Goal: Book appointment/travel/reservation

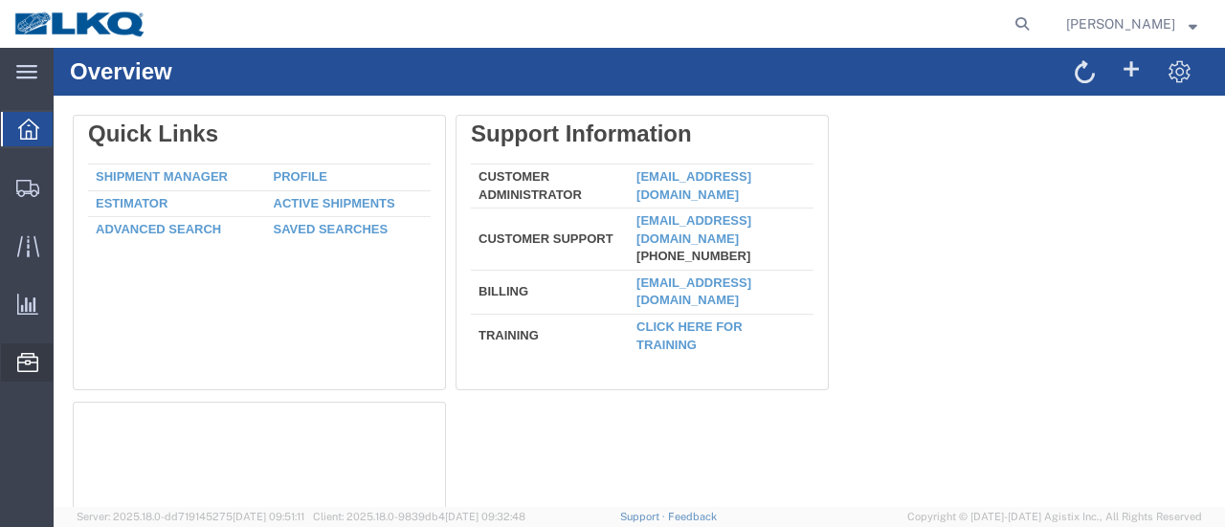
click at [0, 0] on span "Location Appointment" at bounding box center [0, 0] width 0 height 0
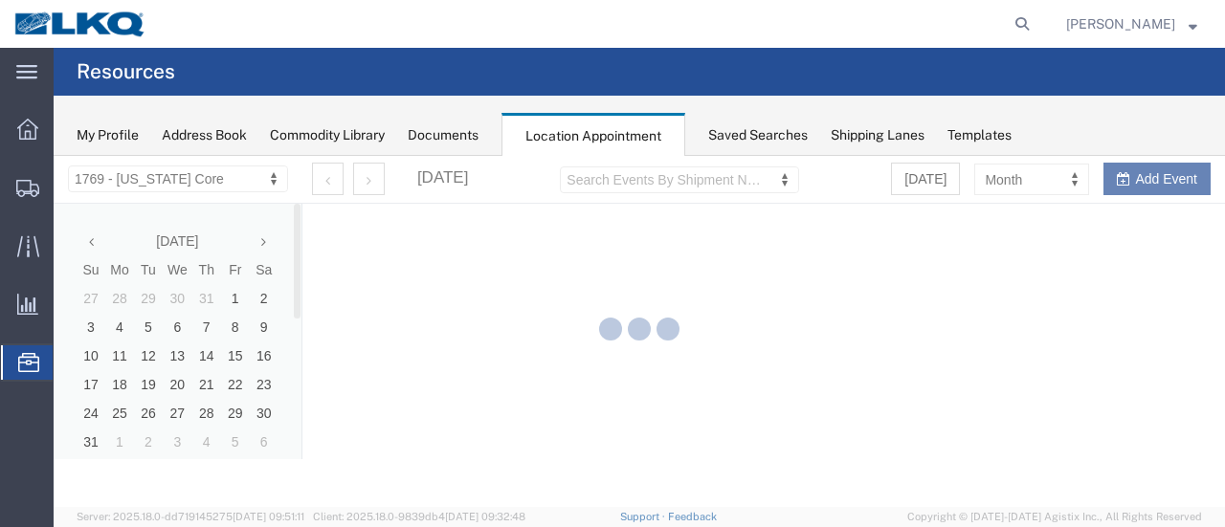
select select "28716"
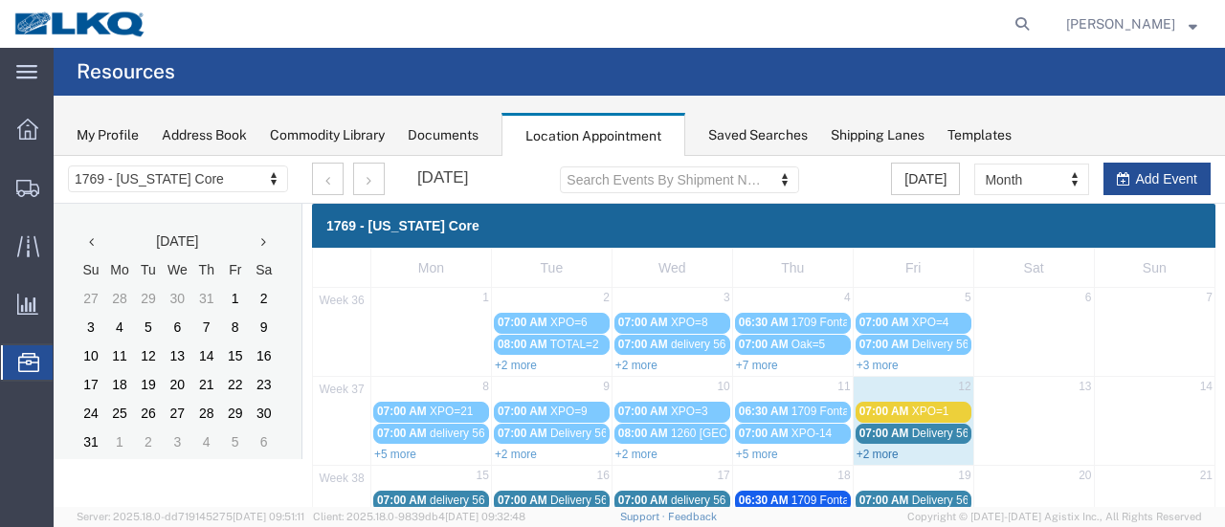
click at [873, 451] on link "+2 more" at bounding box center [877, 454] width 42 height 13
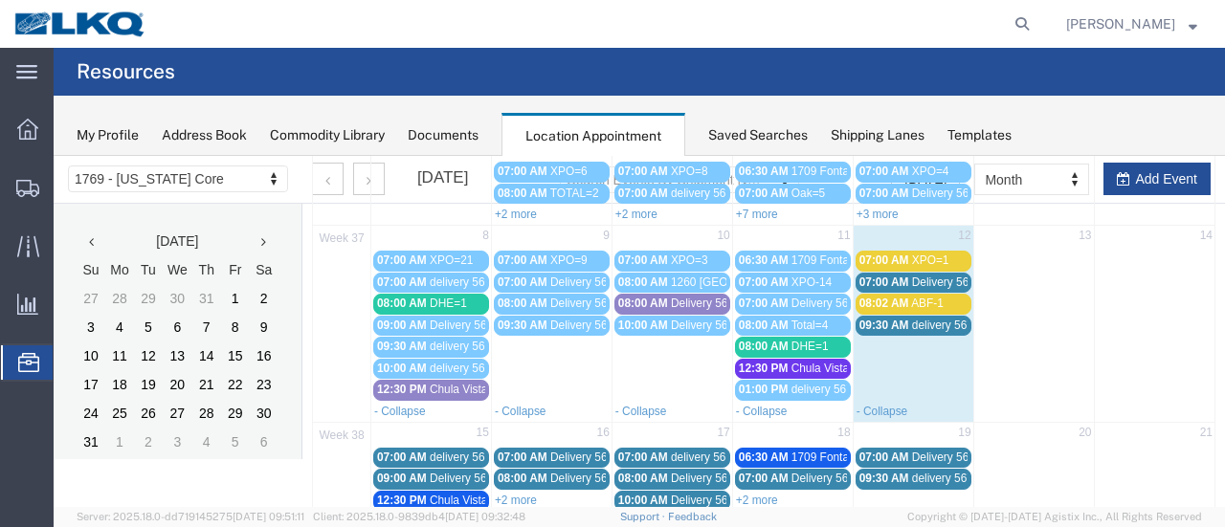
scroll to position [191, 0]
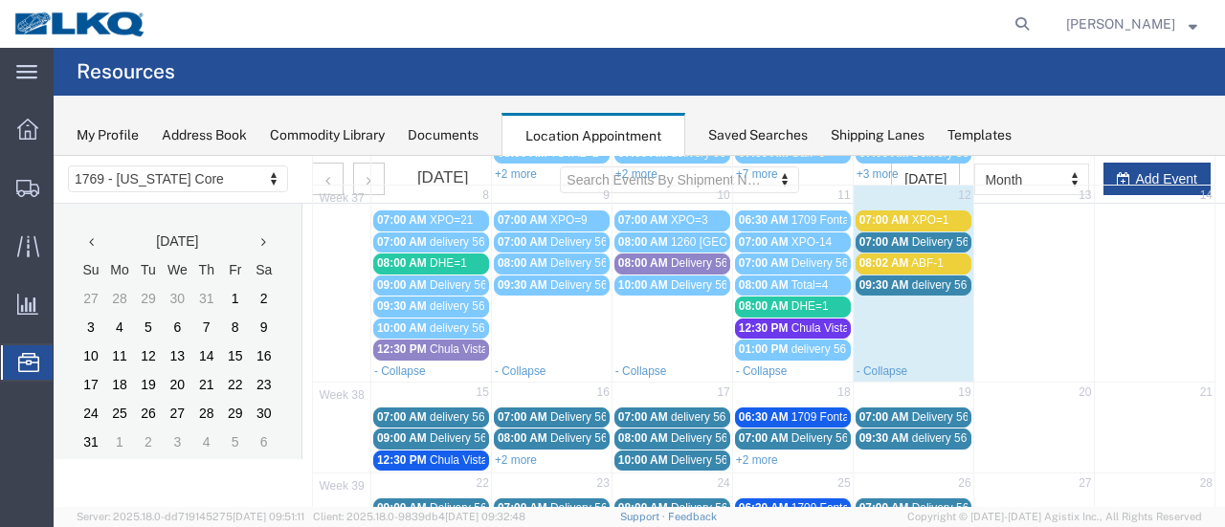
click at [405, 388] on td "15" at bounding box center [431, 394] width 121 height 24
select select "1"
select select
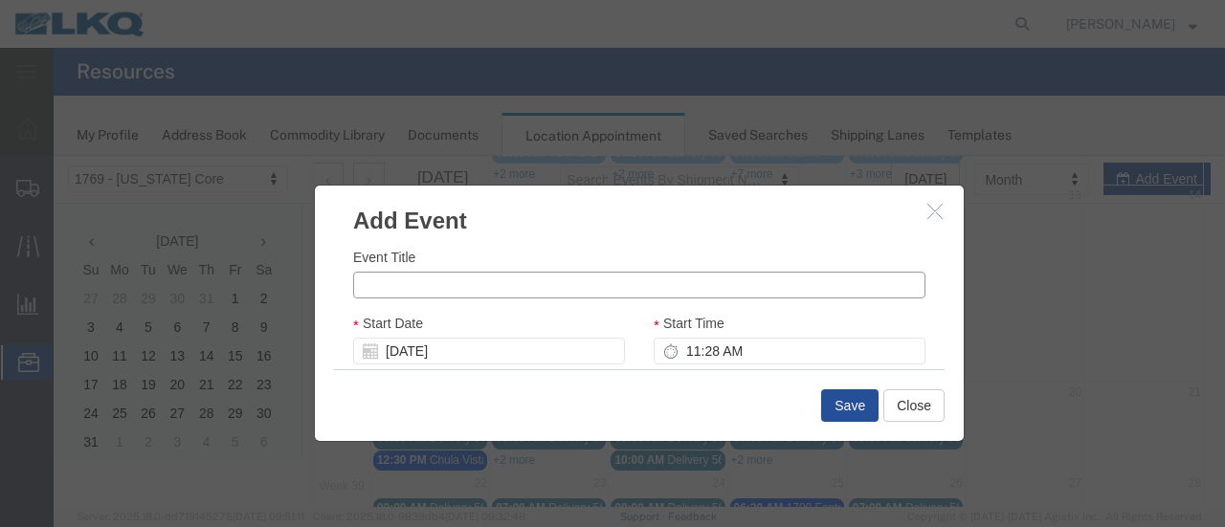
click at [405, 280] on input "Event Title" at bounding box center [639, 285] width 572 height 27
type input "Total=1"
click at [675, 357] on input "11:28 AM" at bounding box center [790, 351] width 272 height 27
type input "8:28 AM"
type input "9:28 AM"
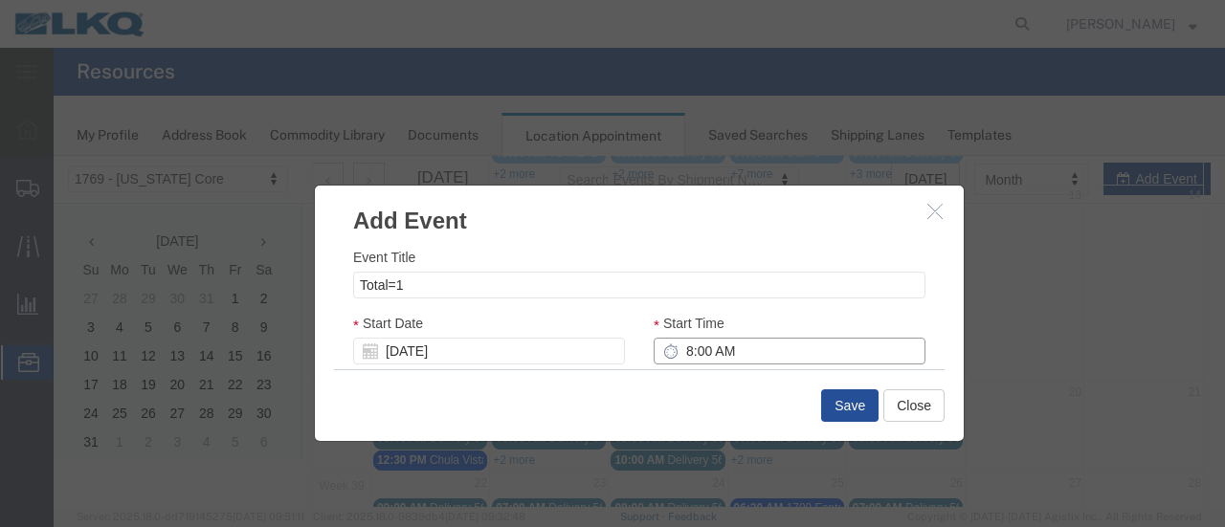
type input "8:00 AM"
click at [927, 350] on div "Event Title Total=1 Start Date [DATE] Start Time 8:00 AM End Date [DATE] End Ti…" at bounding box center [639, 303] width 649 height 132
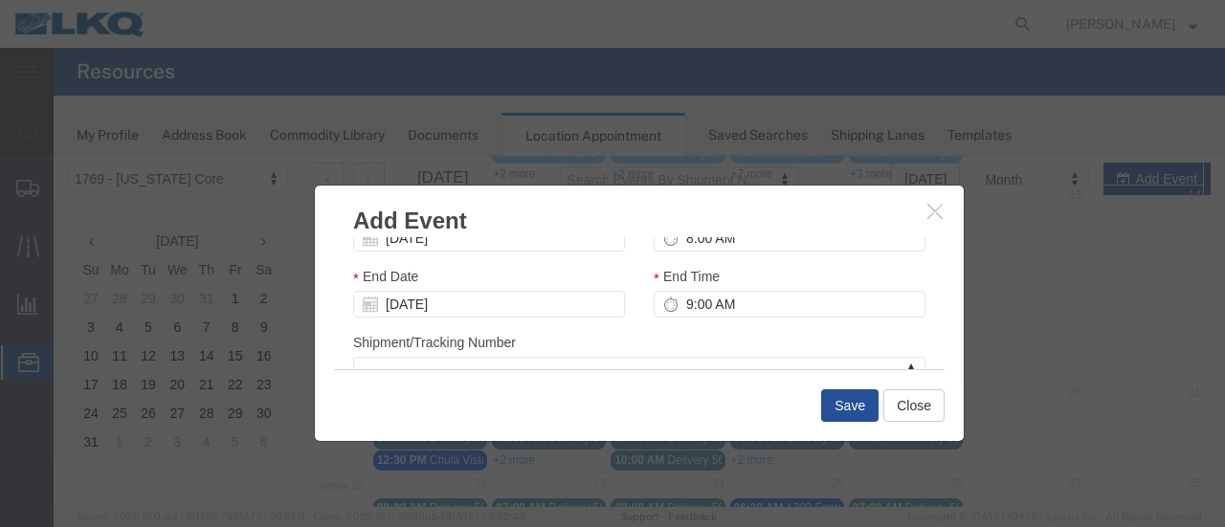
scroll to position [96, 0]
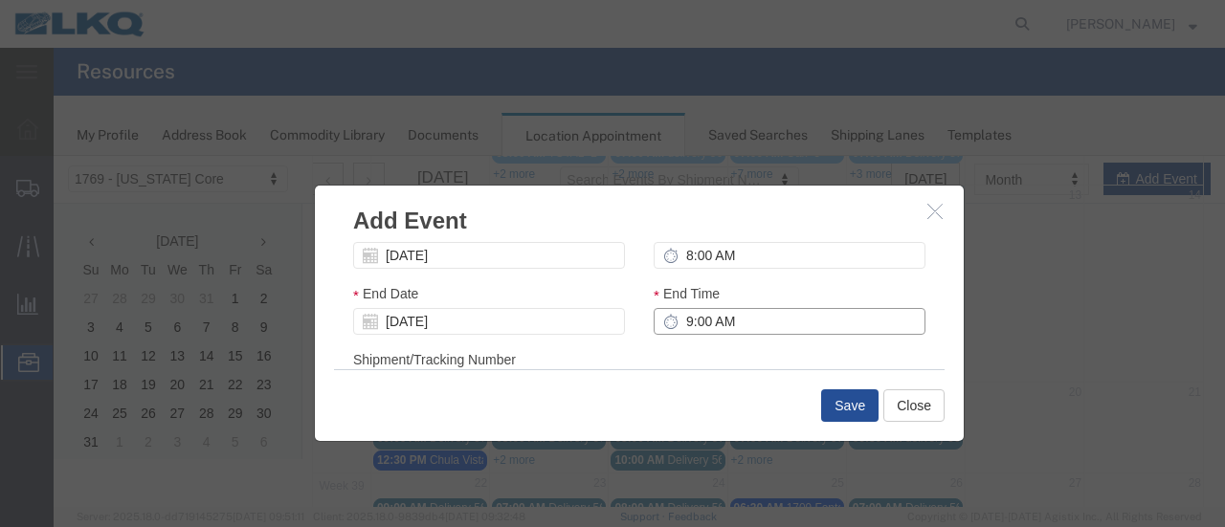
drag, startPoint x: 676, startPoint y: 324, endPoint x: 685, endPoint y: 328, distance: 10.3
click at [676, 324] on input "9:00 AM" at bounding box center [790, 321] width 272 height 27
type input "10:00 AM"
click at [918, 337] on div "End Time 10:00 AM" at bounding box center [789, 316] width 300 height 66
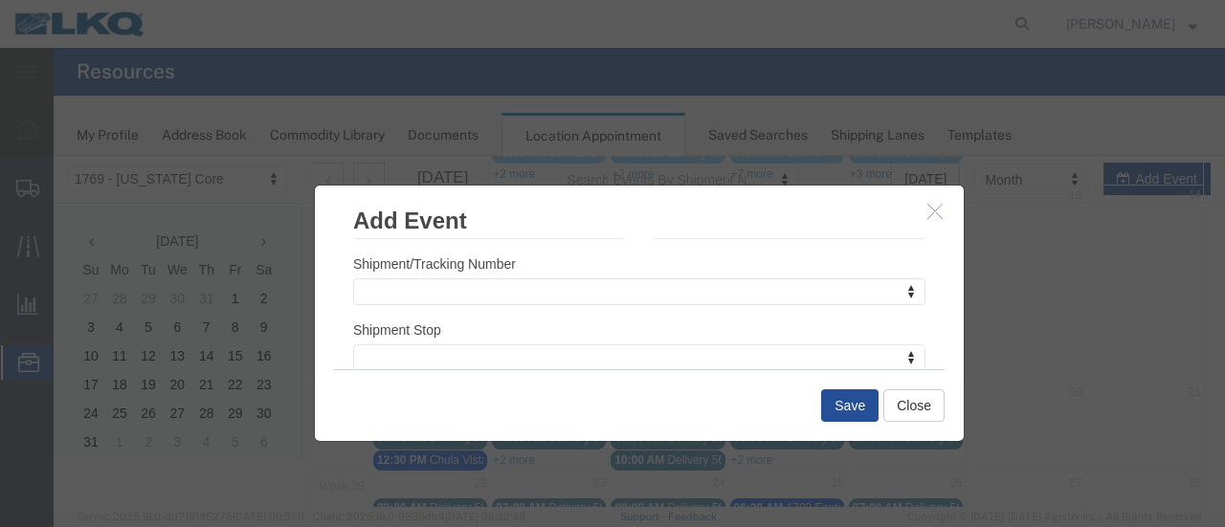
scroll to position [287, 0]
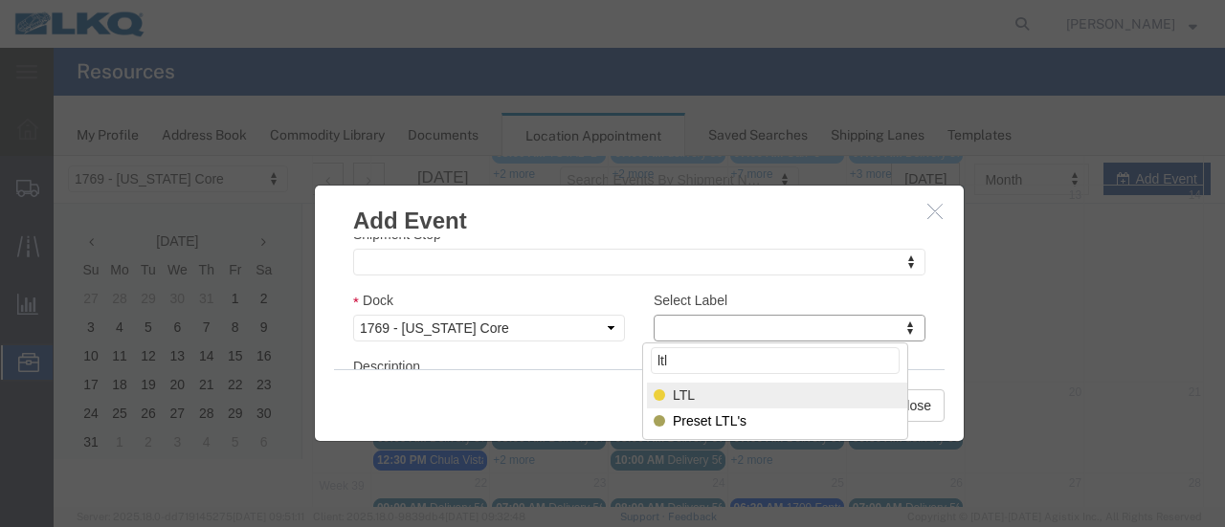
type input "ltl"
select select "25"
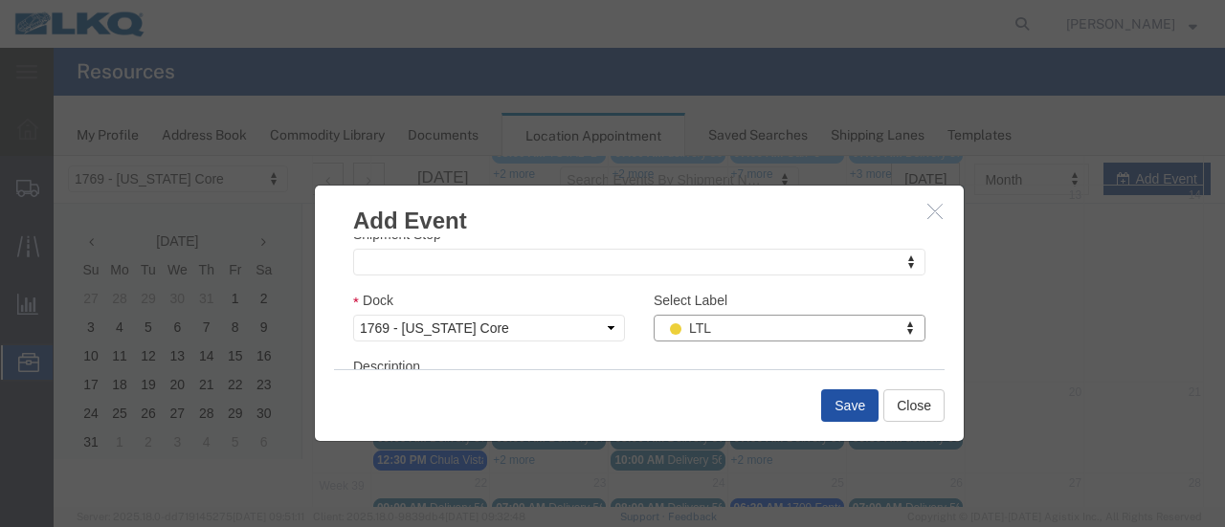
click at [842, 412] on button "Save" at bounding box center [849, 405] width 57 height 33
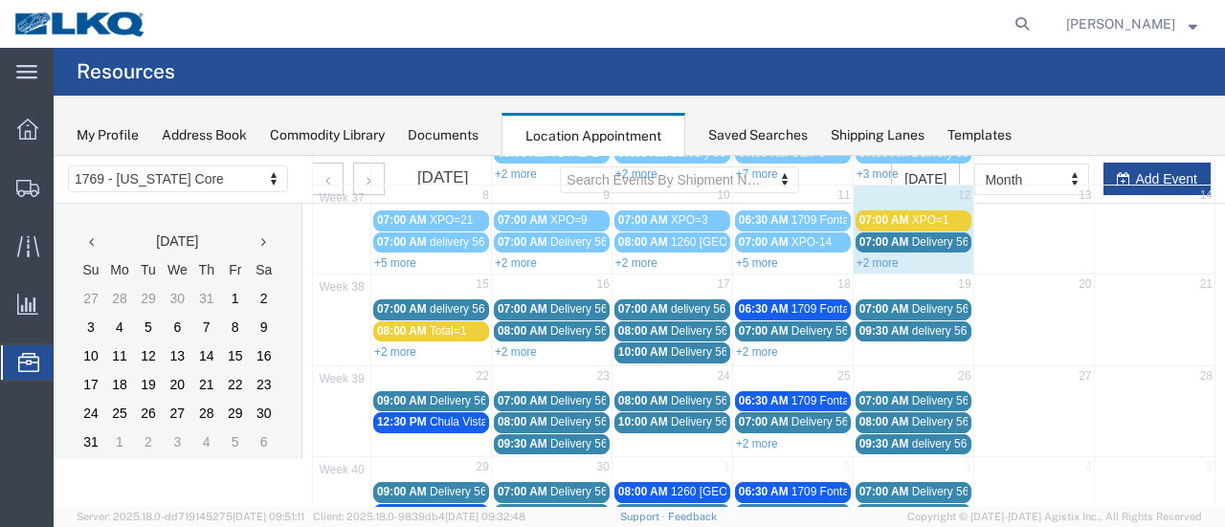
scroll to position [122, 0]
